Goal: Task Accomplishment & Management: Manage account settings

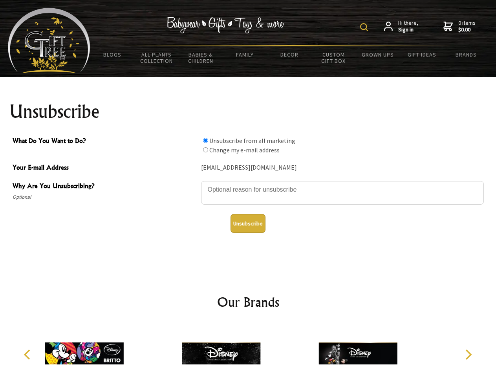
click at [365, 27] on img at bounding box center [364, 27] width 8 height 8
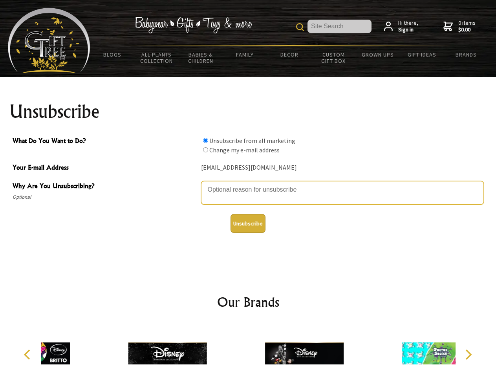
click at [248, 184] on textarea "Why Are You Unsubscribing?" at bounding box center [342, 193] width 283 height 24
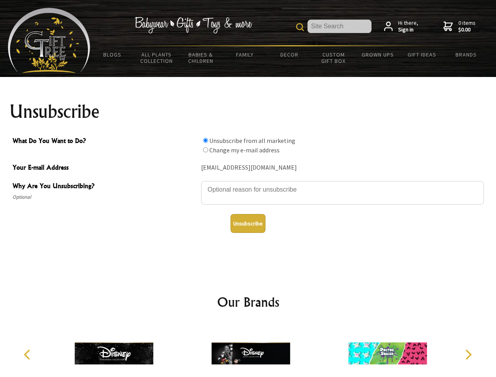
click at [205, 140] on input "What Do You Want to Do?" at bounding box center [205, 140] width 5 height 5
click at [205, 150] on input "What Do You Want to Do?" at bounding box center [205, 149] width 5 height 5
radio input "true"
click at [248, 223] on button "Unsubscribe" at bounding box center [247, 223] width 35 height 19
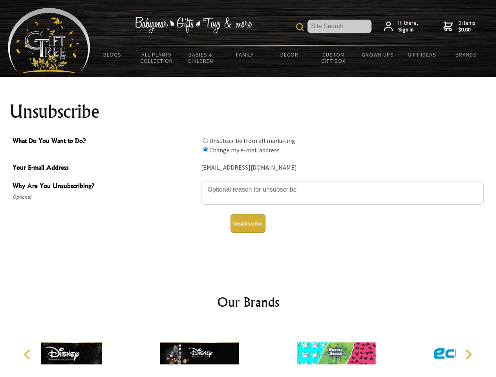
click at [268, 350] on div at bounding box center [336, 354] width 137 height 61
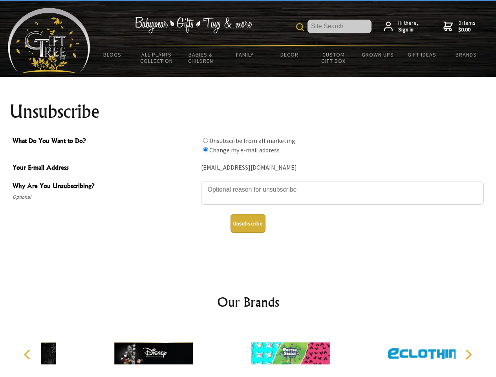
click at [28, 354] on icon "Previous" at bounding box center [28, 354] width 10 height 10
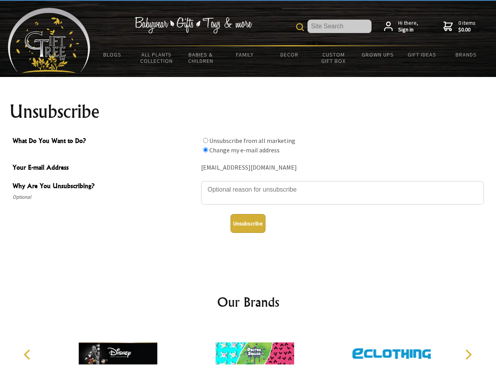
click at [468, 354] on icon "Next" at bounding box center [467, 354] width 10 height 10
